Goal: Task Accomplishment & Management: Use online tool/utility

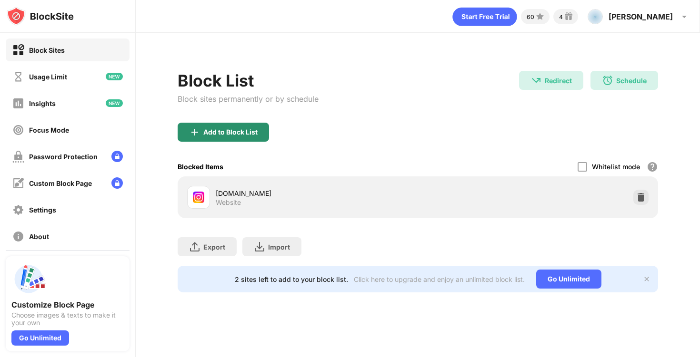
click at [262, 134] on div "Add to Block List" at bounding box center [223, 132] width 91 height 19
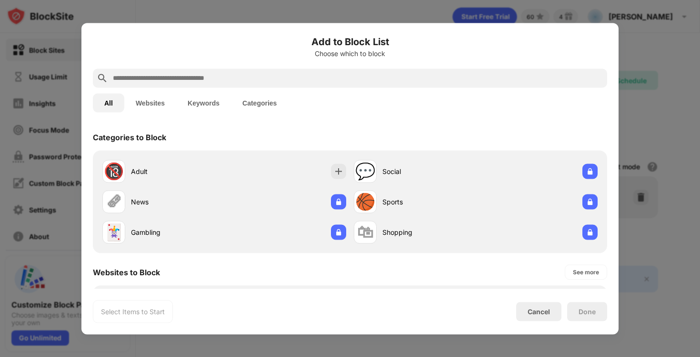
click at [289, 83] on input "text" at bounding box center [357, 77] width 491 height 11
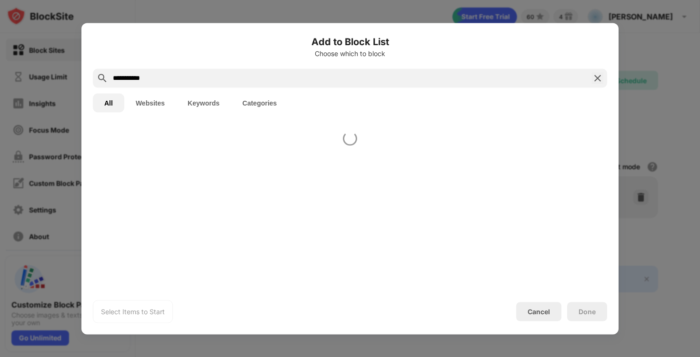
type input "**********"
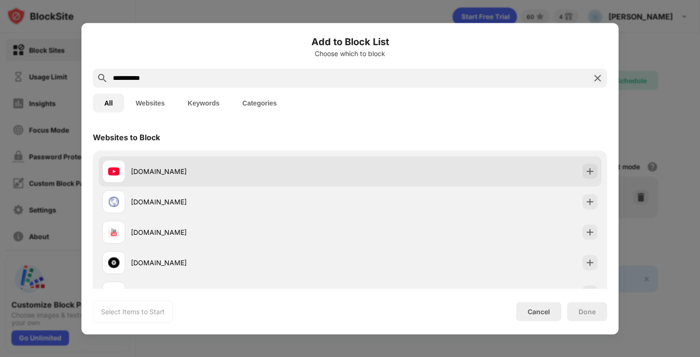
click at [311, 158] on div "[DOMAIN_NAME]" at bounding box center [350, 171] width 503 height 30
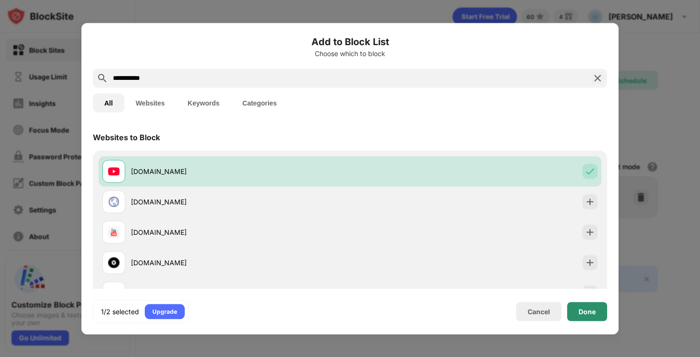
click at [586, 310] on div "Done" at bounding box center [586, 312] width 17 height 8
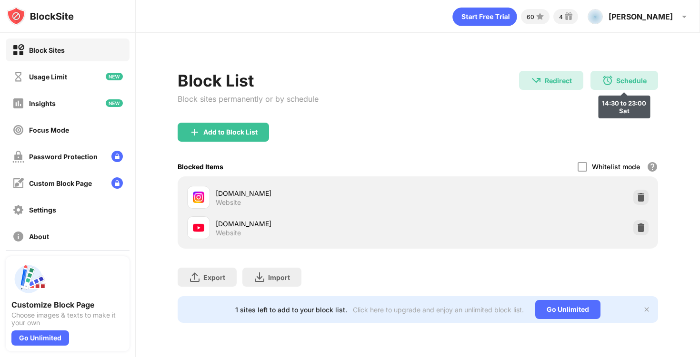
click at [623, 85] on div "Schedule 14:30 to 23:00 Sat" at bounding box center [624, 80] width 68 height 19
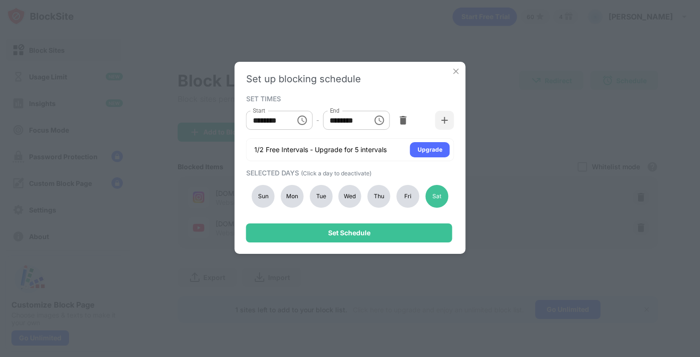
click at [264, 185] on div "Sun Mon Tue Wed Thu Fri Sat" at bounding box center [350, 196] width 208 height 39
click at [252, 191] on div "Sun" at bounding box center [263, 196] width 23 height 23
click at [282, 192] on div "Mon" at bounding box center [291, 196] width 23 height 23
click at [315, 193] on div "Tue" at bounding box center [320, 196] width 23 height 23
click at [346, 193] on div "Wed" at bounding box center [349, 196] width 23 height 23
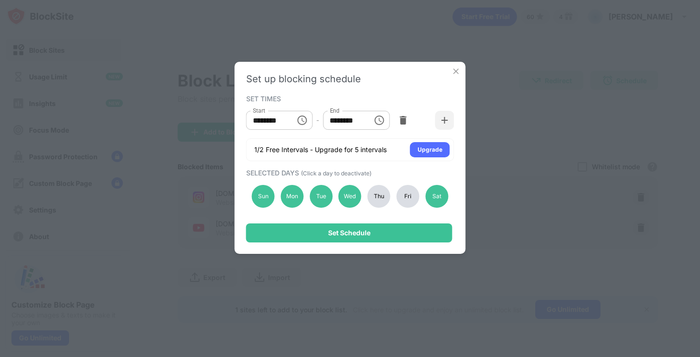
click at [382, 192] on div "Thu" at bounding box center [378, 196] width 23 height 23
click at [410, 196] on div "Fri" at bounding box center [407, 196] width 23 height 23
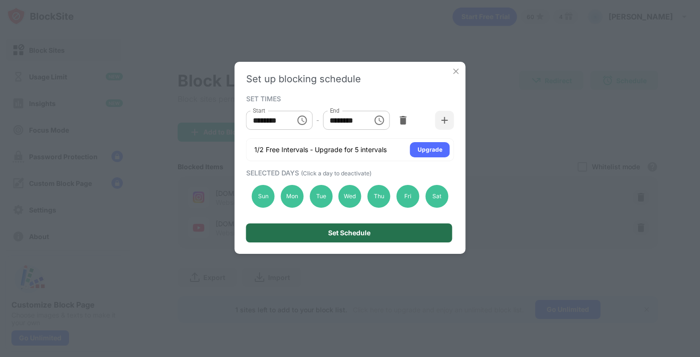
click at [401, 237] on div "Set Schedule" at bounding box center [349, 233] width 206 height 19
